Goal: Task Accomplishment & Management: Complete application form

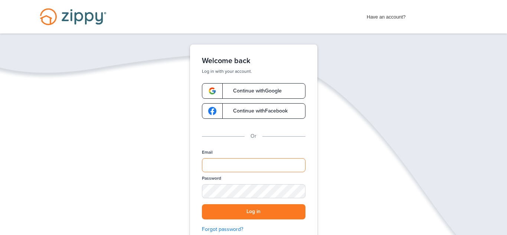
click at [215, 168] on input "Email" at bounding box center [254, 165] width 104 height 14
type input "**********"
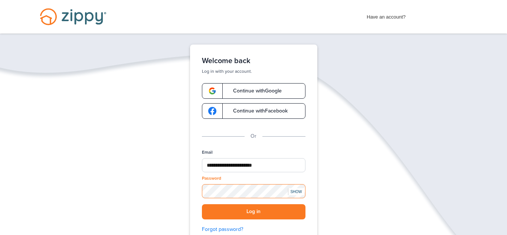
click at [202, 204] on button "Log in" at bounding box center [254, 211] width 104 height 15
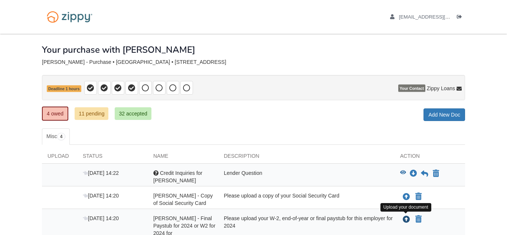
click at [405, 218] on icon "Upload Megan Snyder - Final Paystub for 2024 or W2 for 2024 for Aimbridge Hospi…" at bounding box center [406, 219] width 7 height 7
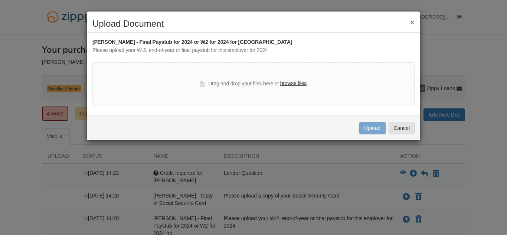
click at [300, 84] on label "browse files" at bounding box center [293, 83] width 26 height 8
click at [0, 0] on input "browse files" at bounding box center [0, 0] width 0 height 0
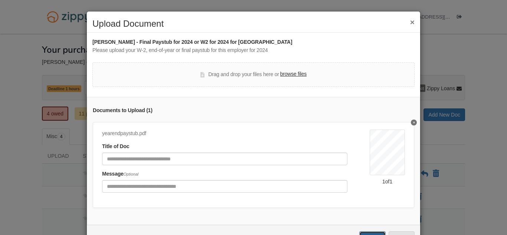
click at [379, 233] on button "Upload" at bounding box center [372, 237] width 26 height 13
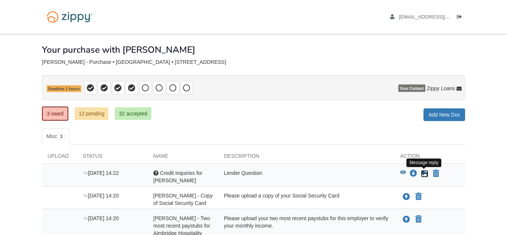
click at [425, 176] on icon at bounding box center [424, 173] width 7 height 7
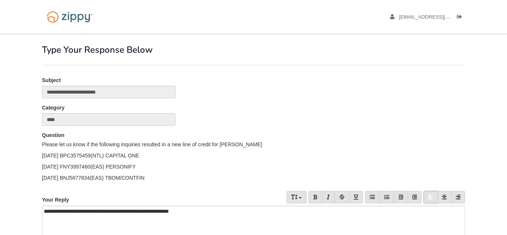
click at [305, 119] on div "Category ****" at bounding box center [253, 117] width 434 height 27
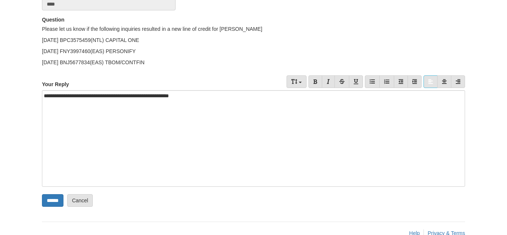
scroll to position [119, 0]
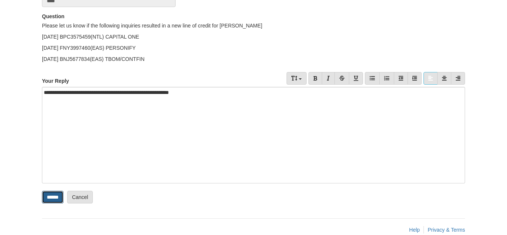
click at [58, 195] on input "******" at bounding box center [53, 197] width 22 height 13
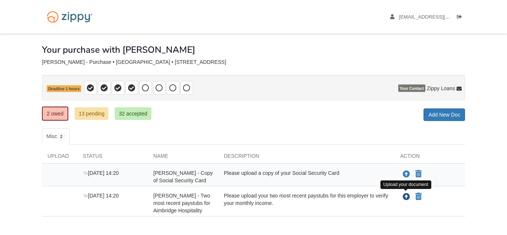
click at [409, 195] on icon "Upload Megan Snyder - Two most recent paystubs for Aimbridge Hospitality" at bounding box center [406, 196] width 7 height 7
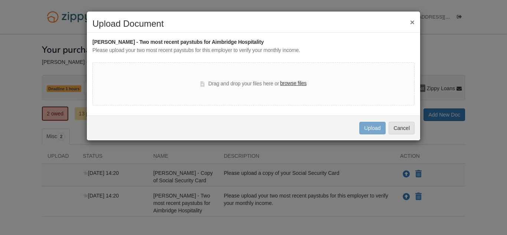
click at [288, 84] on label "browse files" at bounding box center [293, 83] width 26 height 8
click at [0, 0] on input "browse files" at bounding box center [0, 0] width 0 height 0
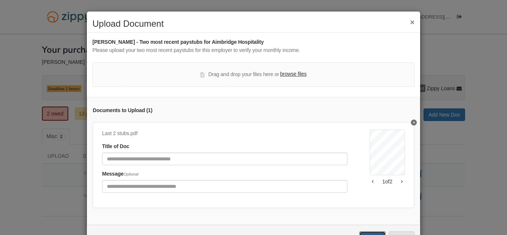
click at [382, 234] on button "Upload" at bounding box center [372, 237] width 26 height 13
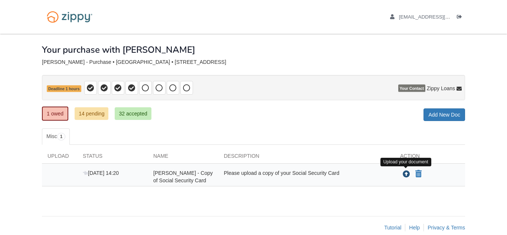
click at [406, 175] on icon "Upload Megan Snyder - Copy of Social Security Card" at bounding box center [406, 174] width 7 height 7
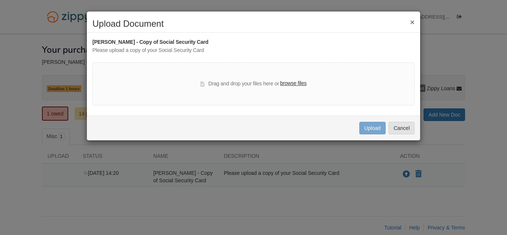
click at [299, 82] on label "browse files" at bounding box center [293, 83] width 26 height 8
click at [0, 0] on input "browse files" at bounding box center [0, 0] width 0 height 0
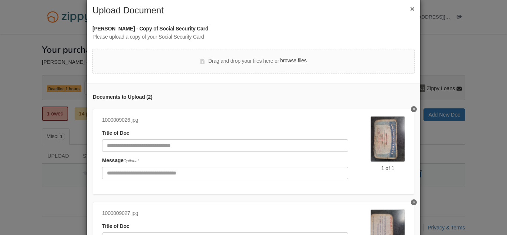
scroll to position [84, 0]
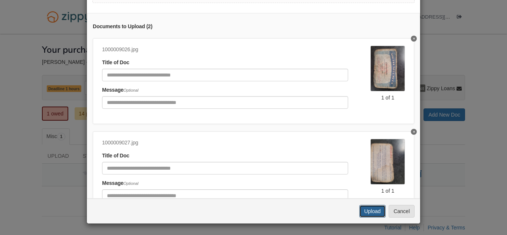
click at [374, 210] on button "Upload" at bounding box center [372, 211] width 26 height 13
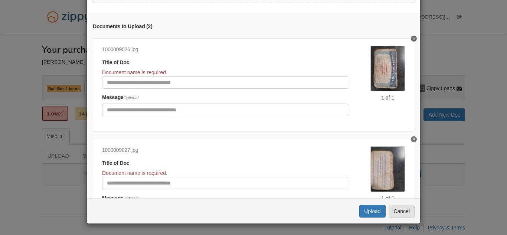
click at [205, 75] on div "Document name is required." at bounding box center [225, 72] width 246 height 7
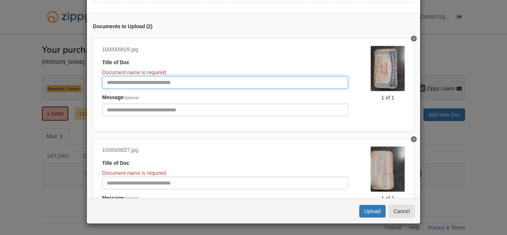
click at [205, 87] on input "Document Title" at bounding box center [225, 82] width 246 height 13
type input "**********"
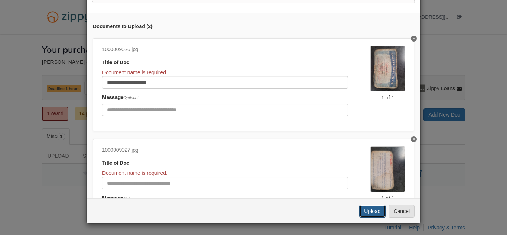
click at [370, 213] on button "Upload" at bounding box center [372, 211] width 26 height 13
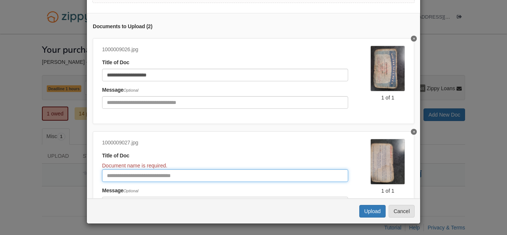
click at [280, 177] on input "Document Title" at bounding box center [225, 175] width 246 height 13
type input "**********"
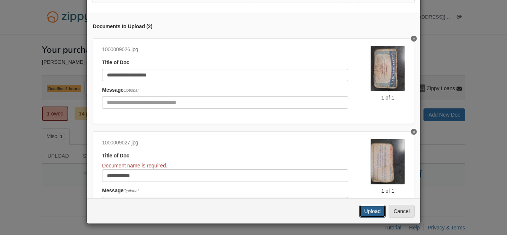
click at [369, 214] on button "Upload" at bounding box center [372, 211] width 26 height 13
